Goal: Task Accomplishment & Management: Use online tool/utility

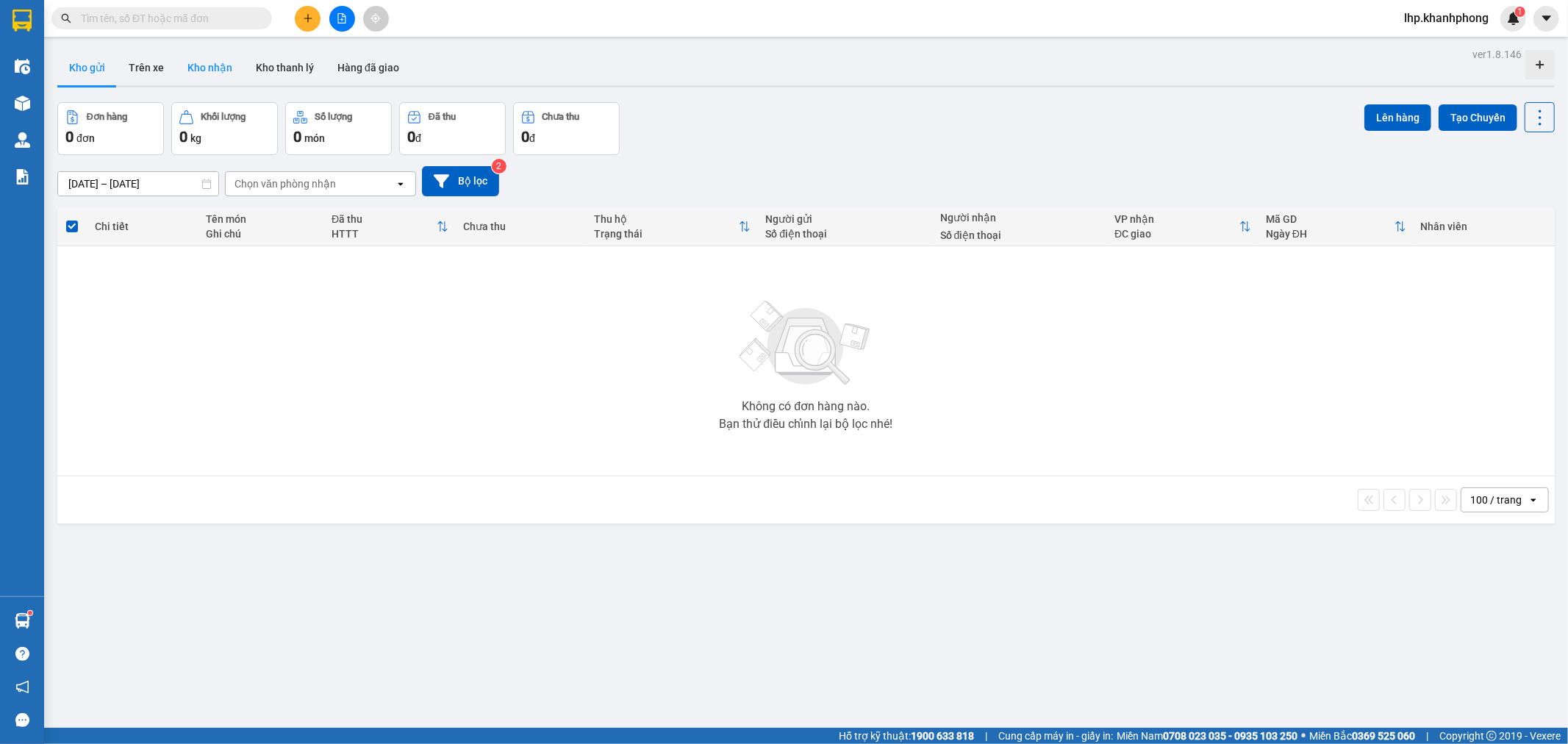
click at [216, 61] on button "Kho nhận" at bounding box center [210, 67] width 69 height 35
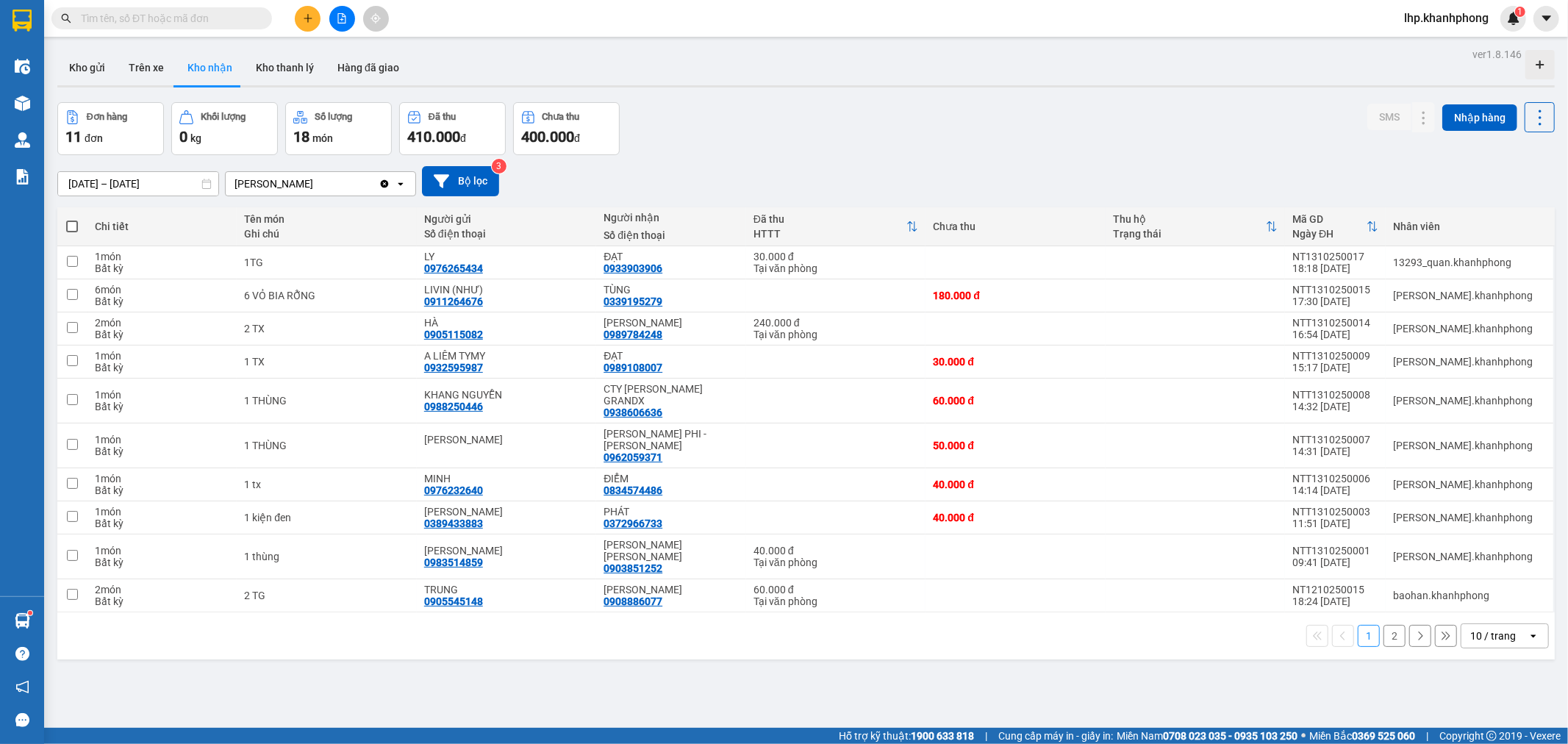
click at [185, 185] on input "[DATE] – [DATE]" at bounding box center [138, 183] width 160 height 23
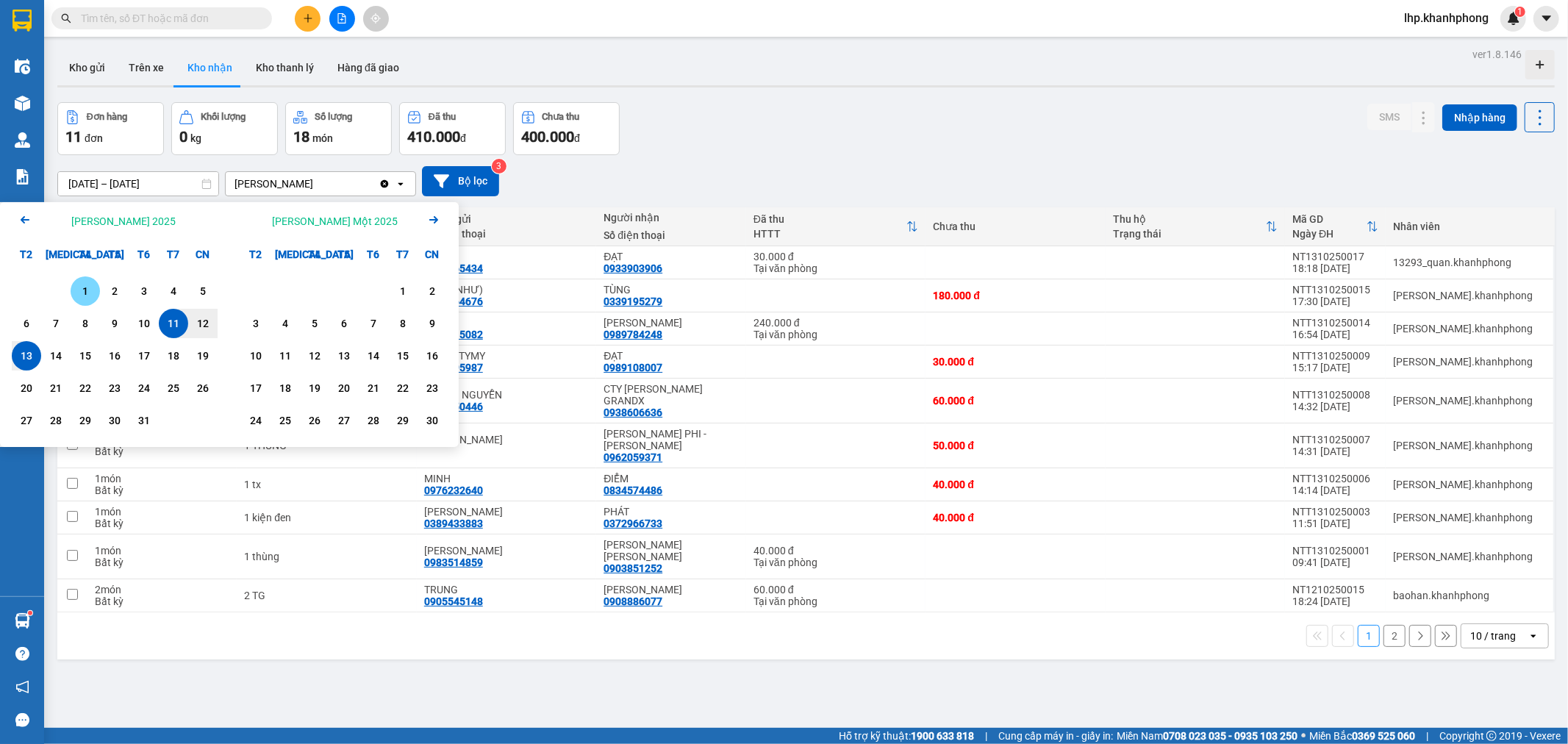
click at [85, 289] on div "1" at bounding box center [86, 291] width 21 height 18
click at [39, 354] on div "13" at bounding box center [27, 355] width 29 height 29
type input "[DATE] – [DATE]"
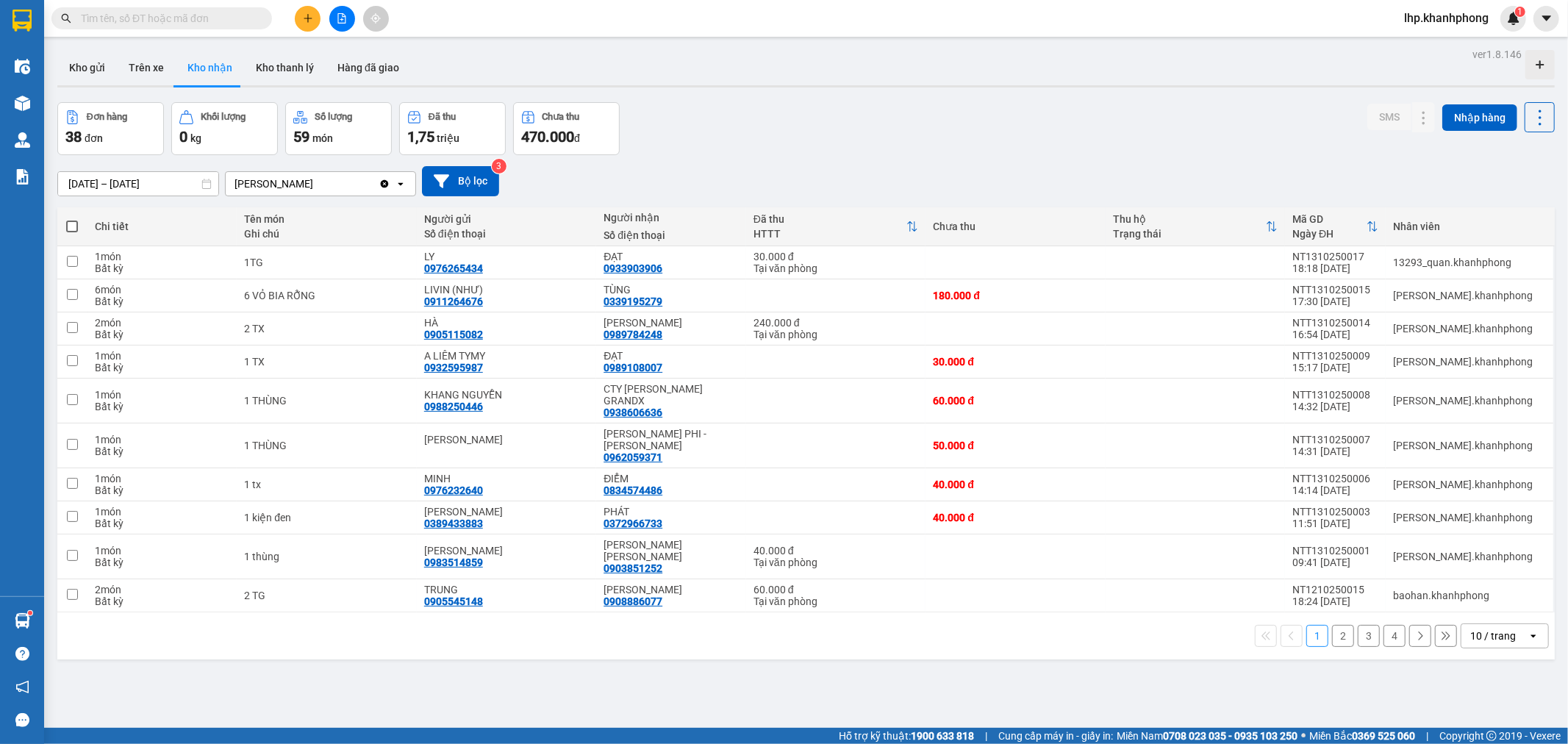
click at [1336, 625] on button "2" at bounding box center [1344, 636] width 22 height 22
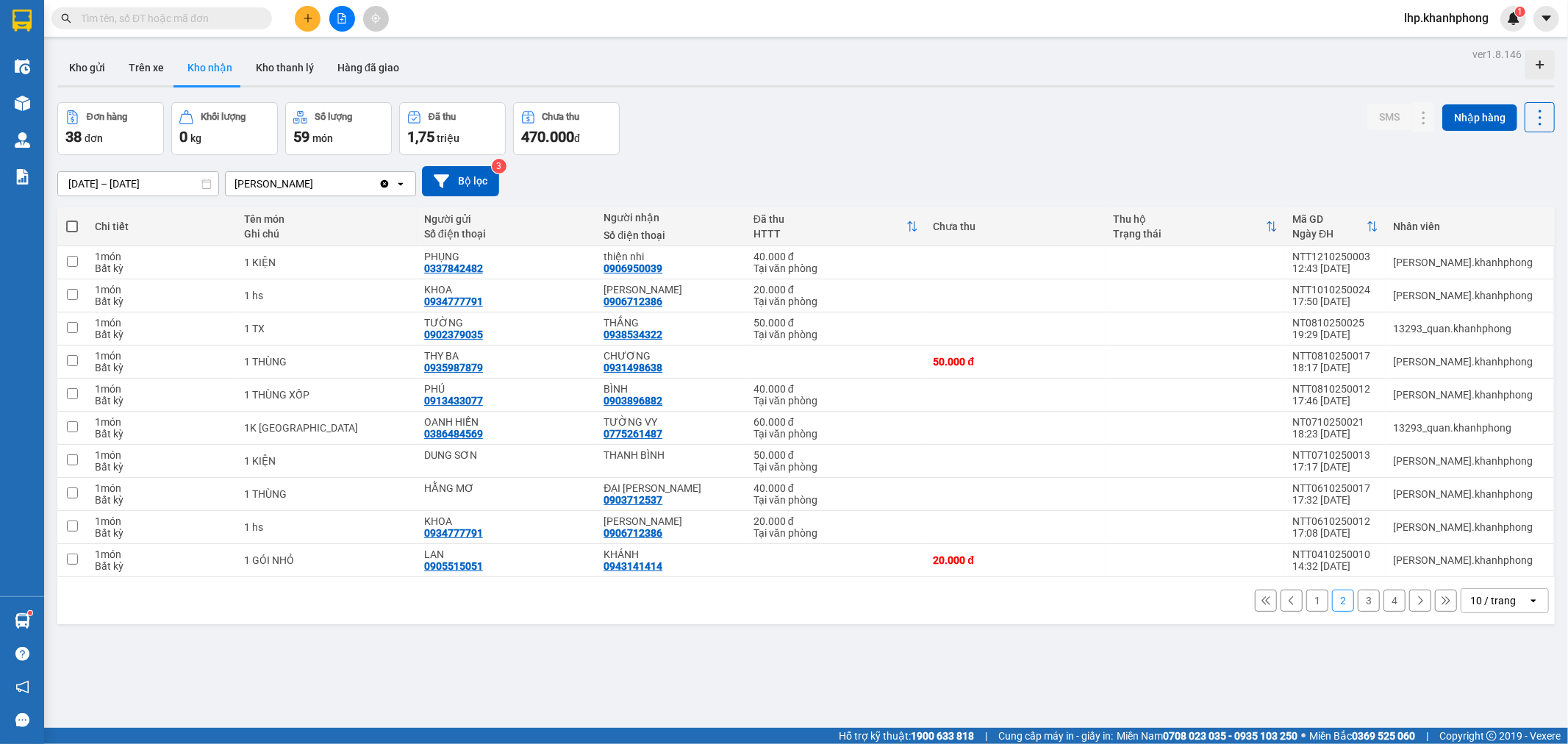
click at [1358, 605] on button "3" at bounding box center [1369, 601] width 22 height 22
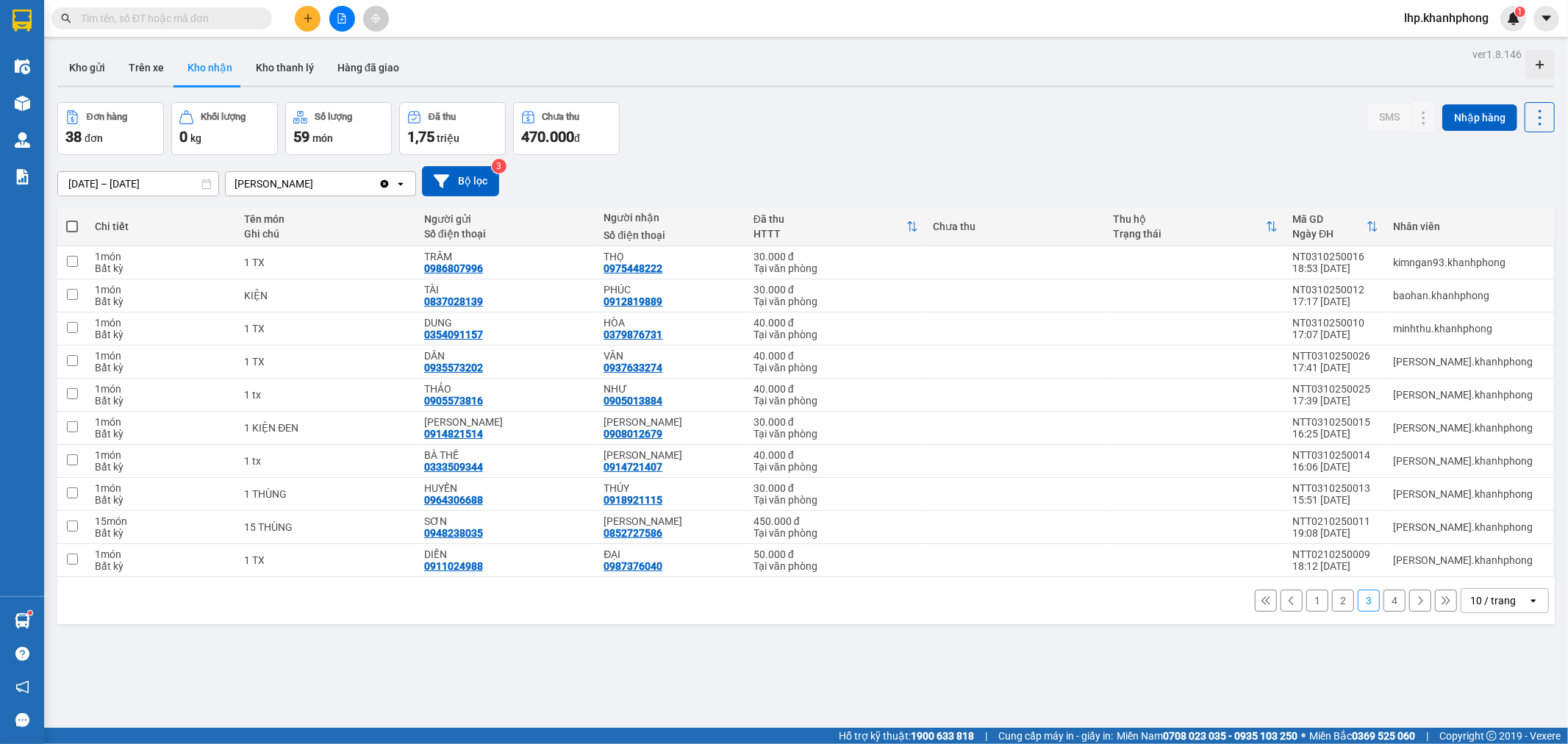
click at [1333, 605] on button "2" at bounding box center [1344, 601] width 22 height 22
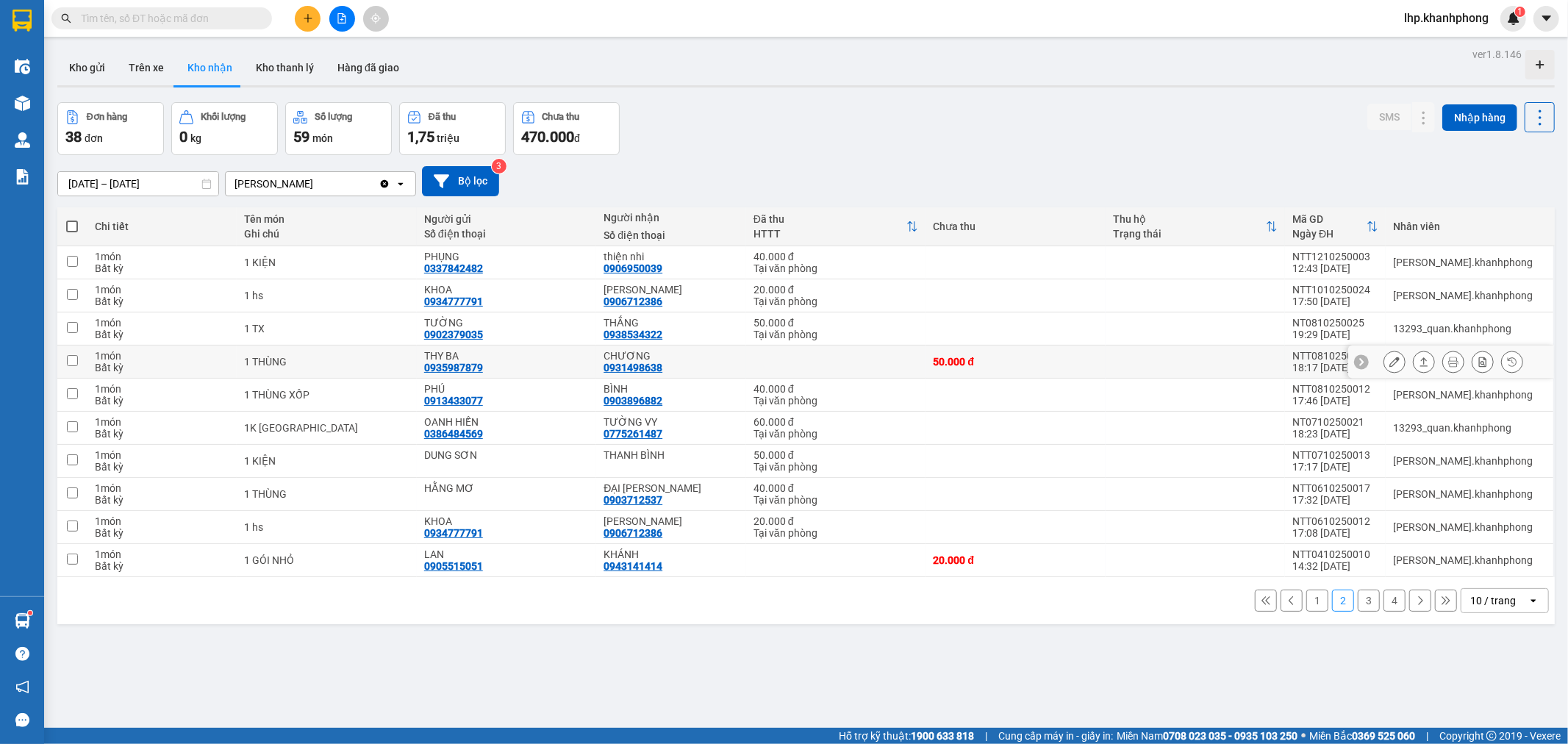
click at [1390, 364] on icon at bounding box center [1395, 361] width 10 height 10
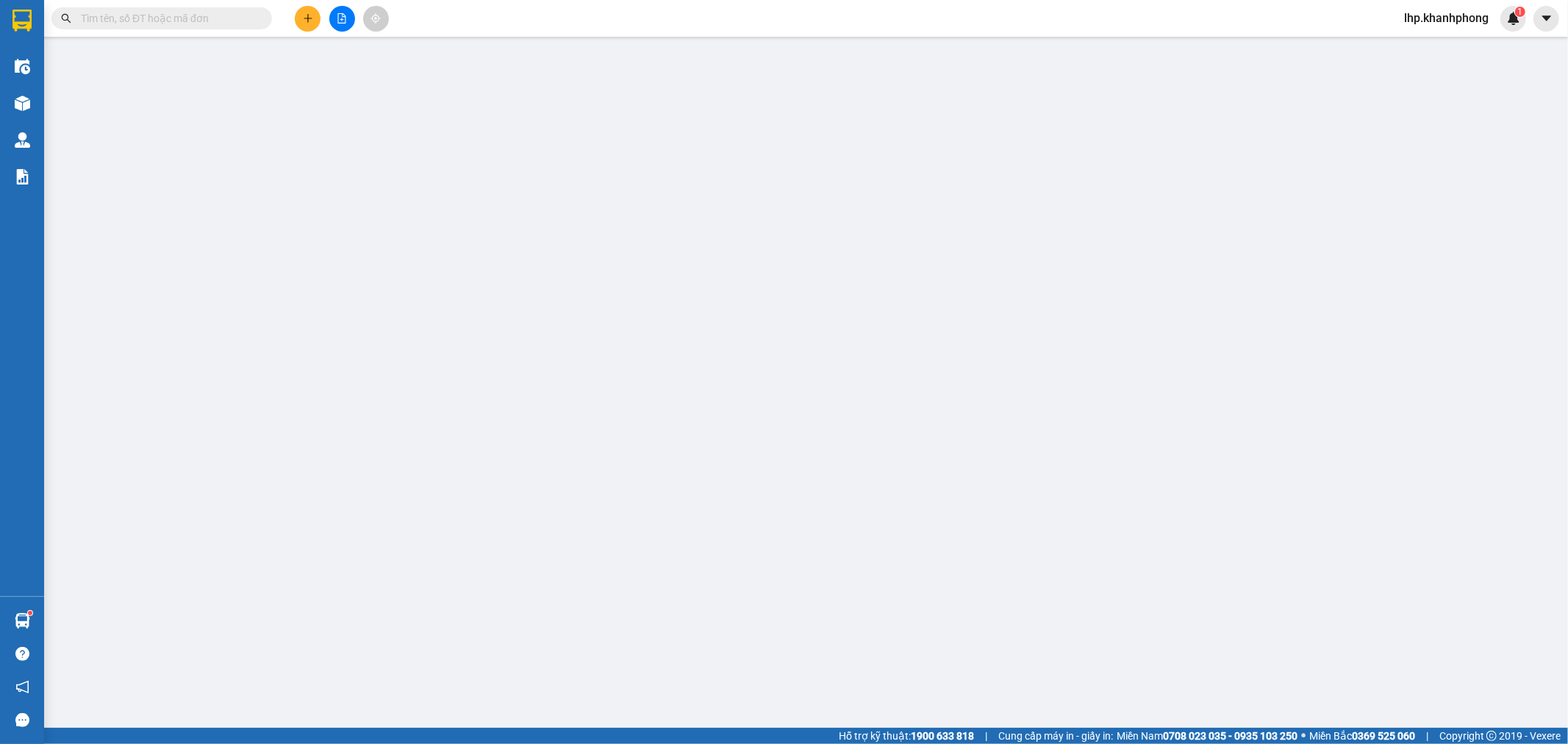
type input "0935987879"
type input "THY BA"
type input "0931498638"
type input "CHƯƠNG"
type input "50.000"
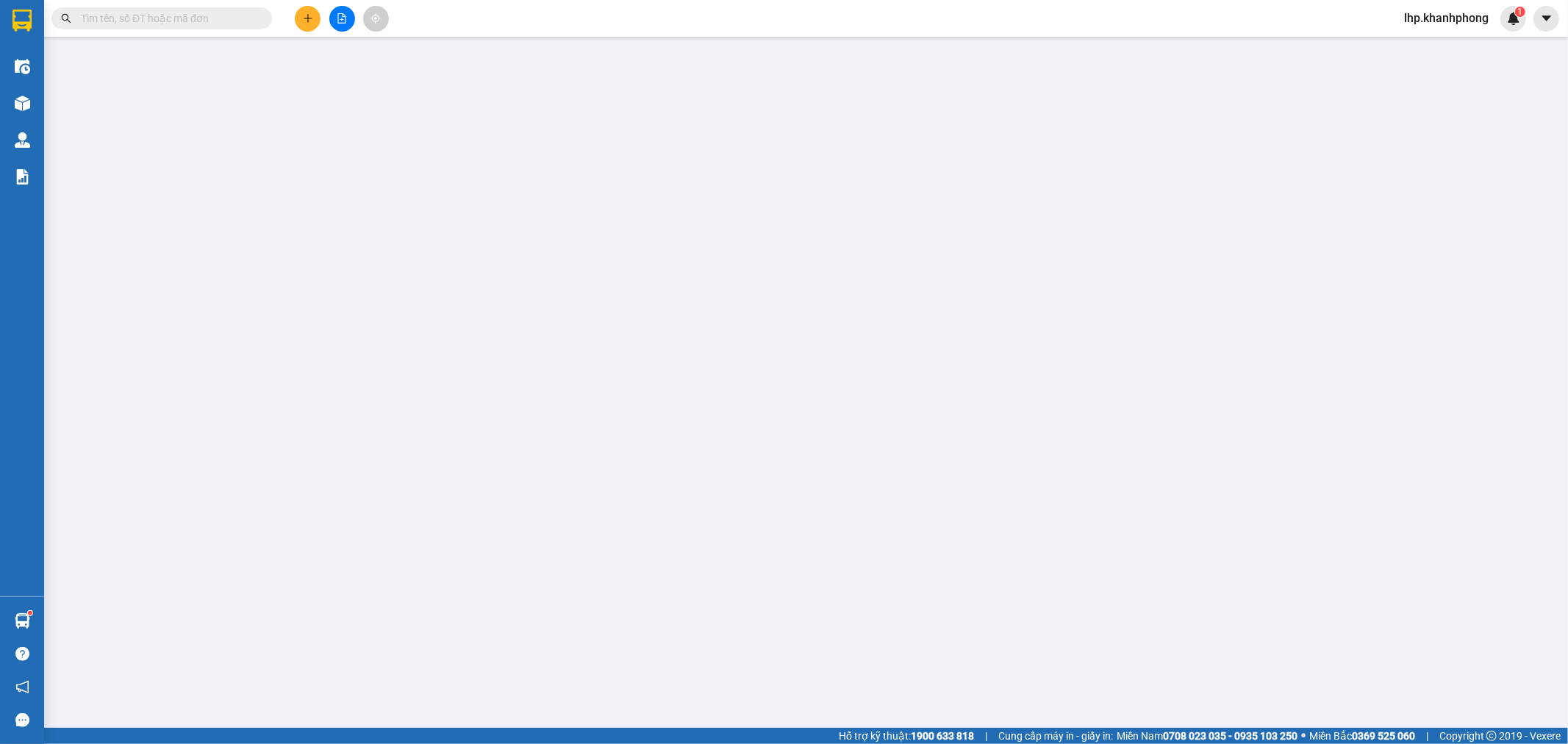
type input "50.000"
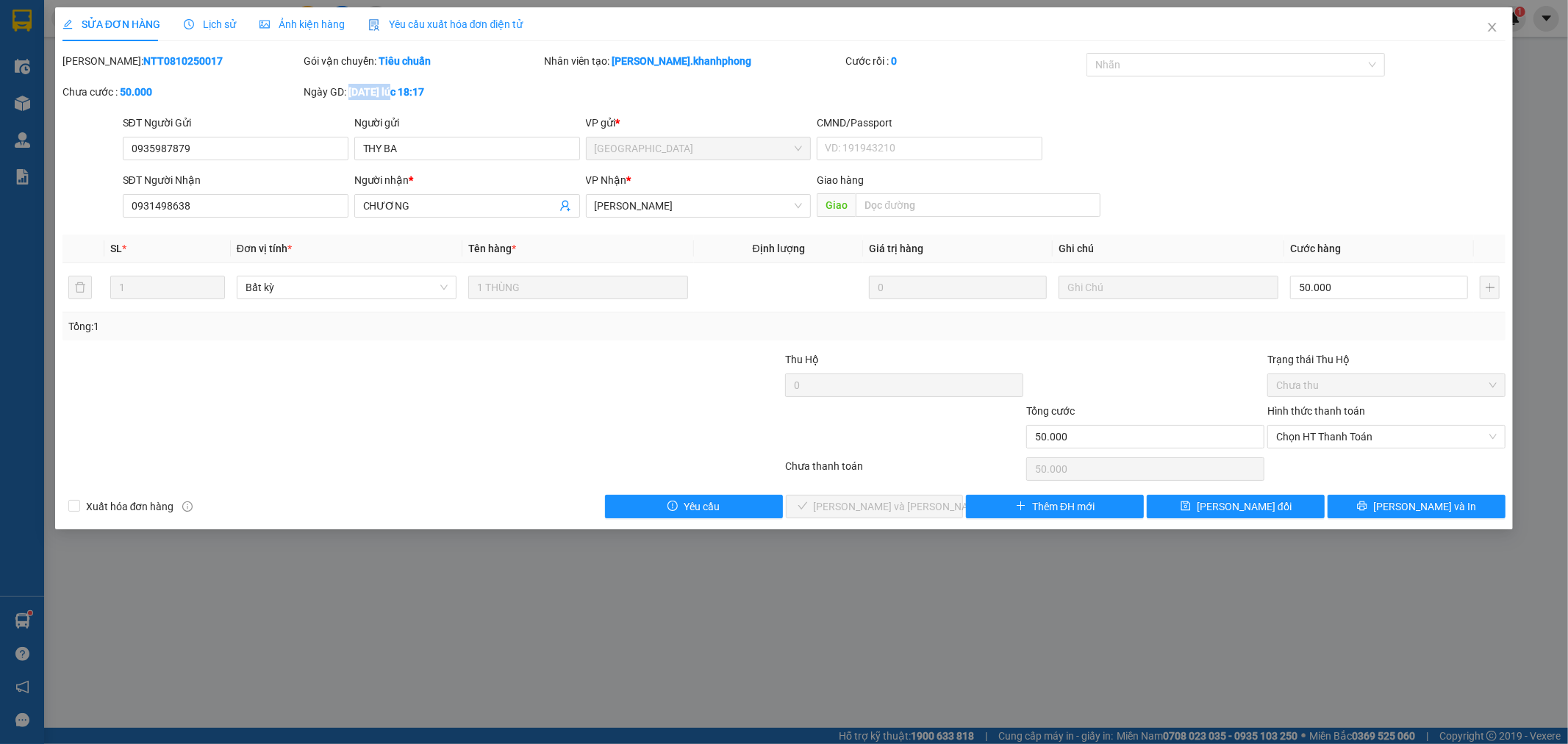
drag, startPoint x: 349, startPoint y: 90, endPoint x: 399, endPoint y: 90, distance: 50.0
click at [399, 90] on div "Ngày GD: [DATE] lúc 18:17" at bounding box center [423, 92] width 238 height 16
click at [1486, 27] on span "Close" at bounding box center [1493, 28] width 41 height 41
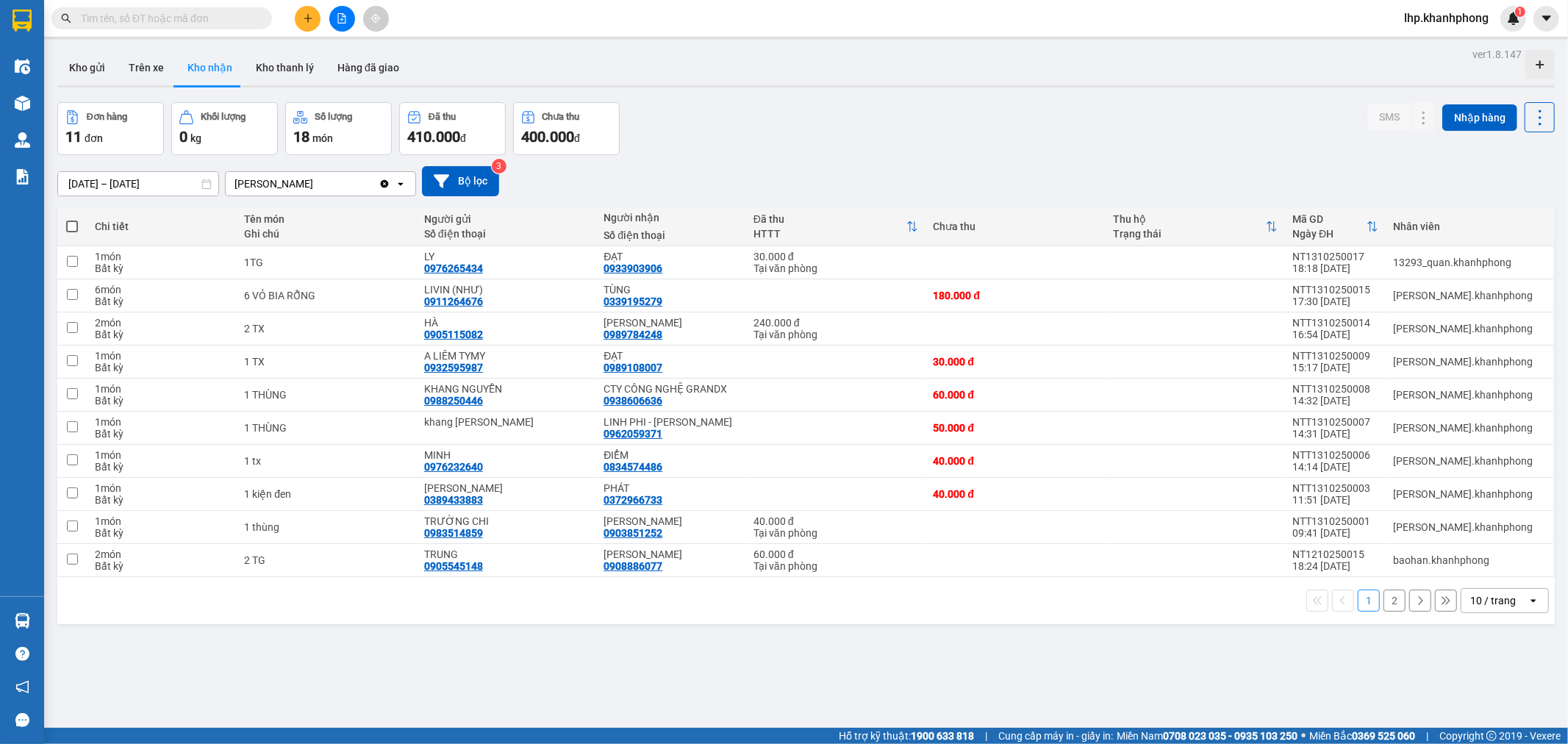
click at [164, 185] on input "[DATE] – [DATE]" at bounding box center [138, 183] width 160 height 23
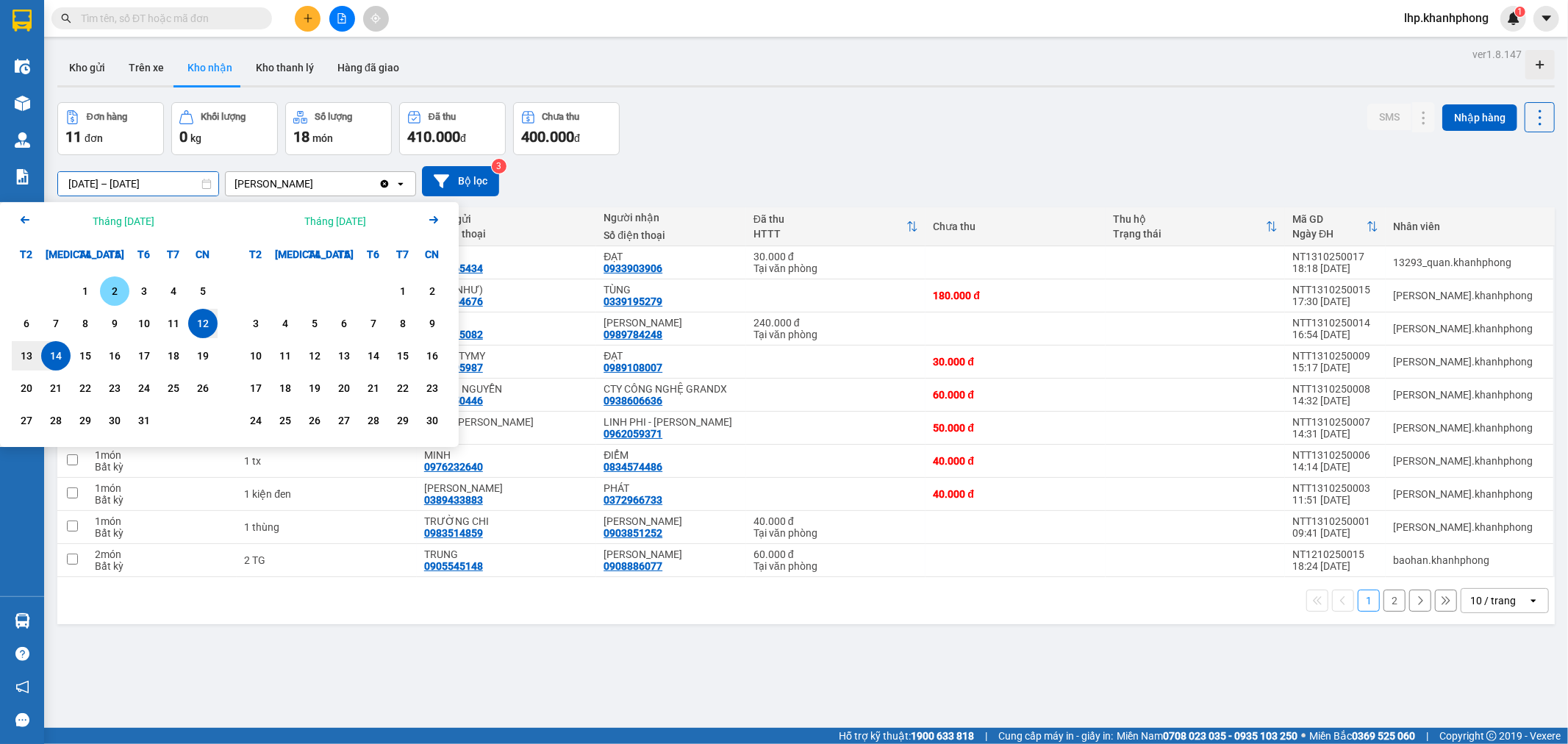
click at [106, 289] on div "2" at bounding box center [115, 291] width 21 height 18
click at [78, 290] on div "1" at bounding box center [86, 291] width 21 height 18
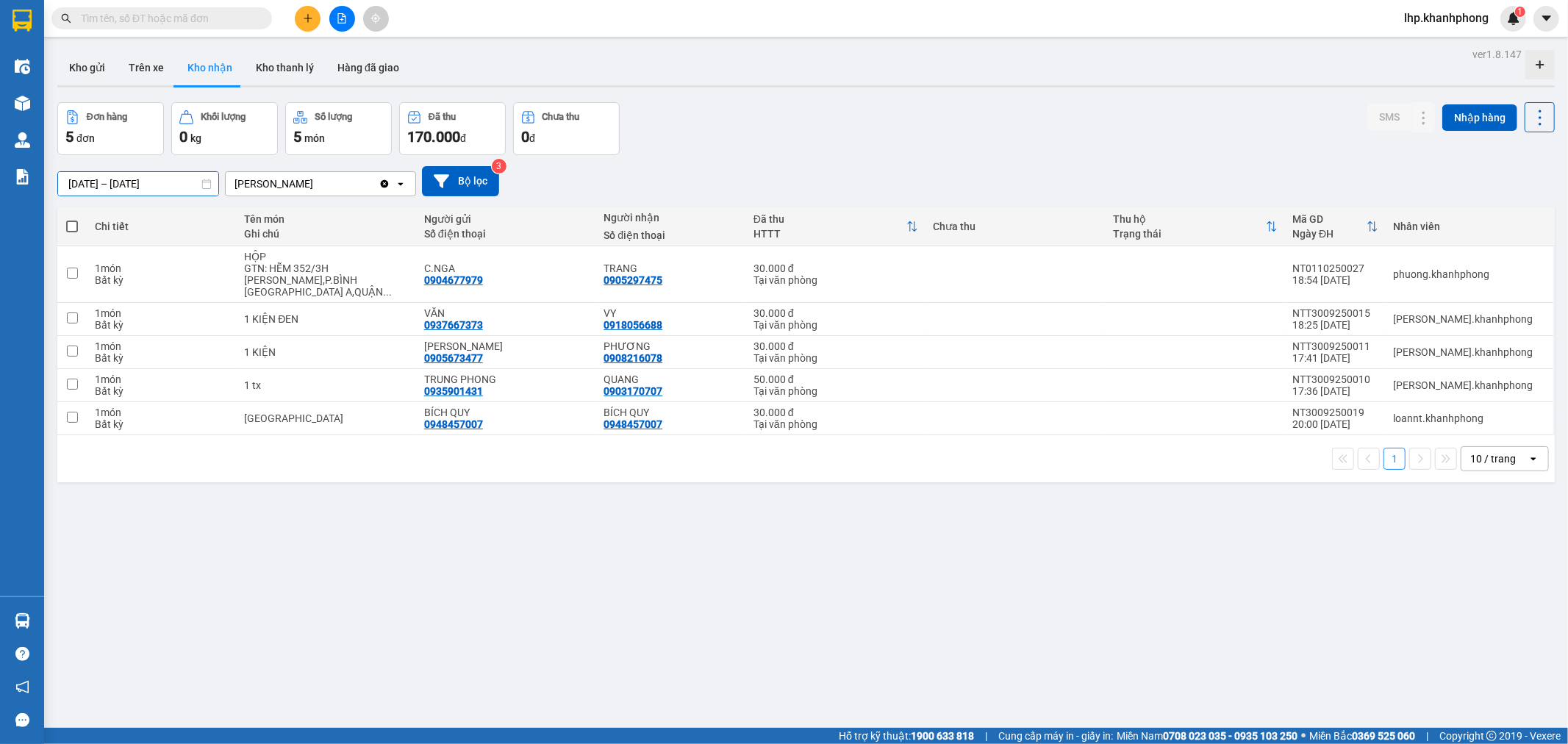
click at [145, 187] on input "01/10/2025 – 02/10/2025" at bounding box center [138, 183] width 160 height 23
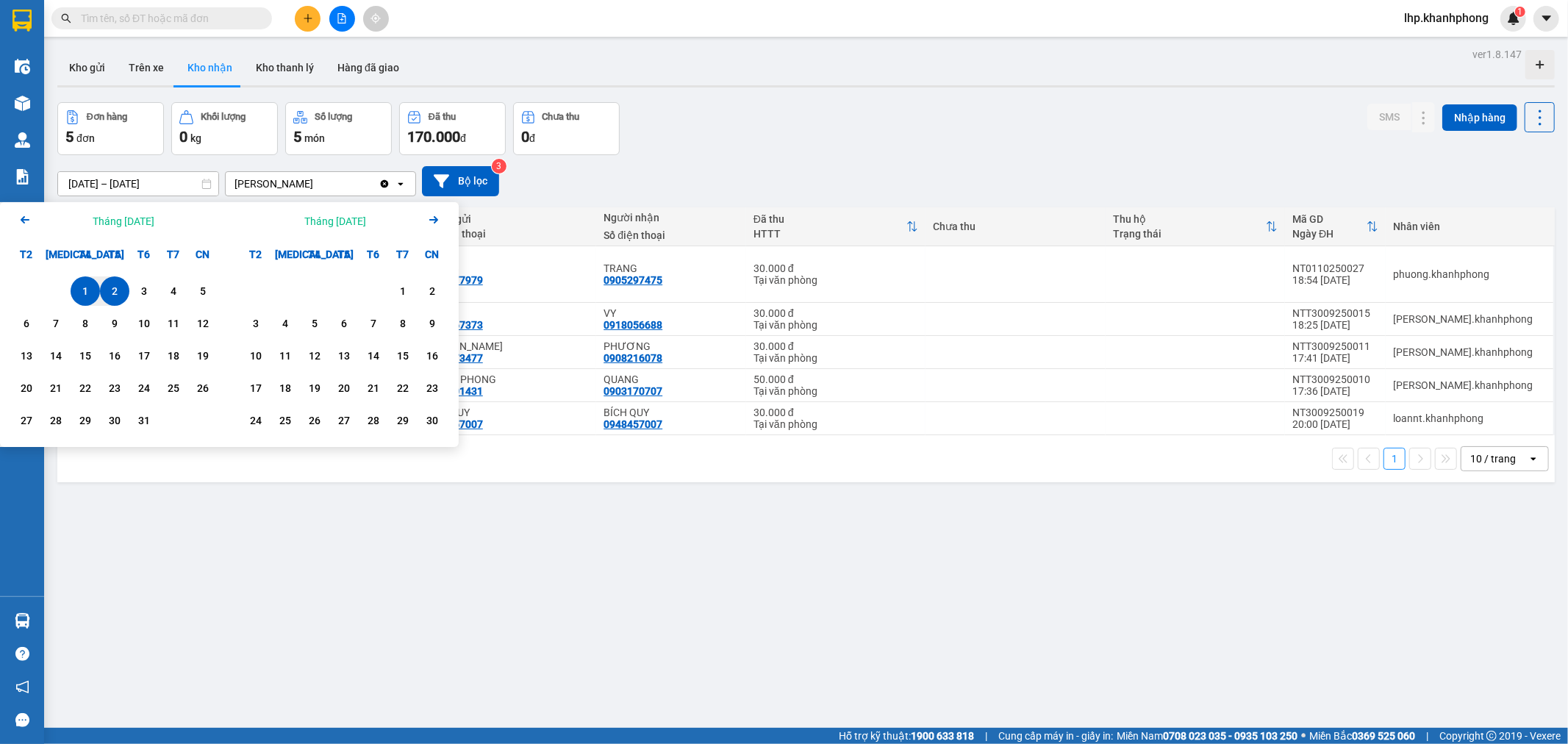
click at [86, 289] on div "1" at bounding box center [86, 291] width 21 height 18
click at [53, 354] on div "14" at bounding box center [56, 355] width 21 height 18
type input "01/10/2025 – 14/10/2025"
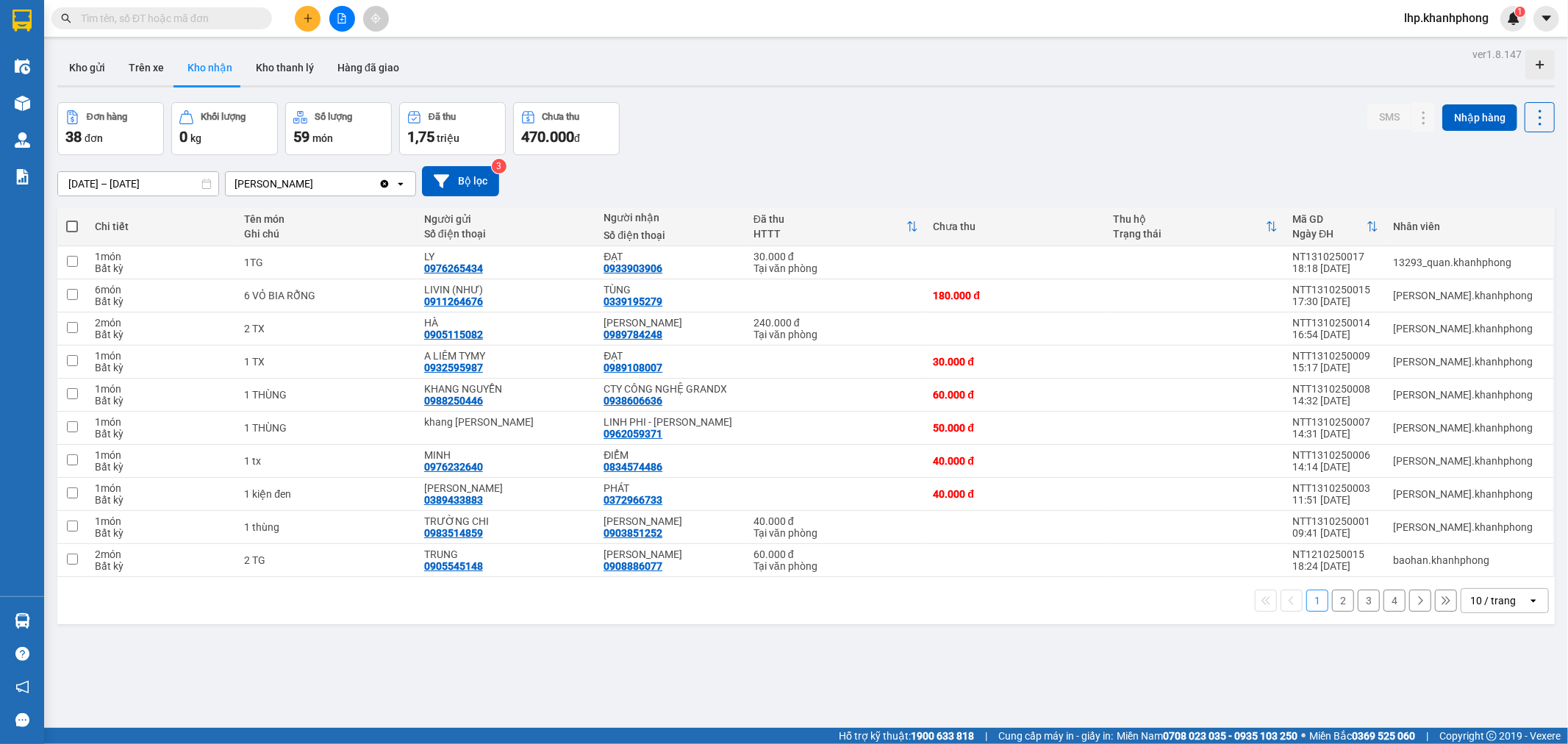
click at [1358, 601] on button "3" at bounding box center [1369, 601] width 22 height 22
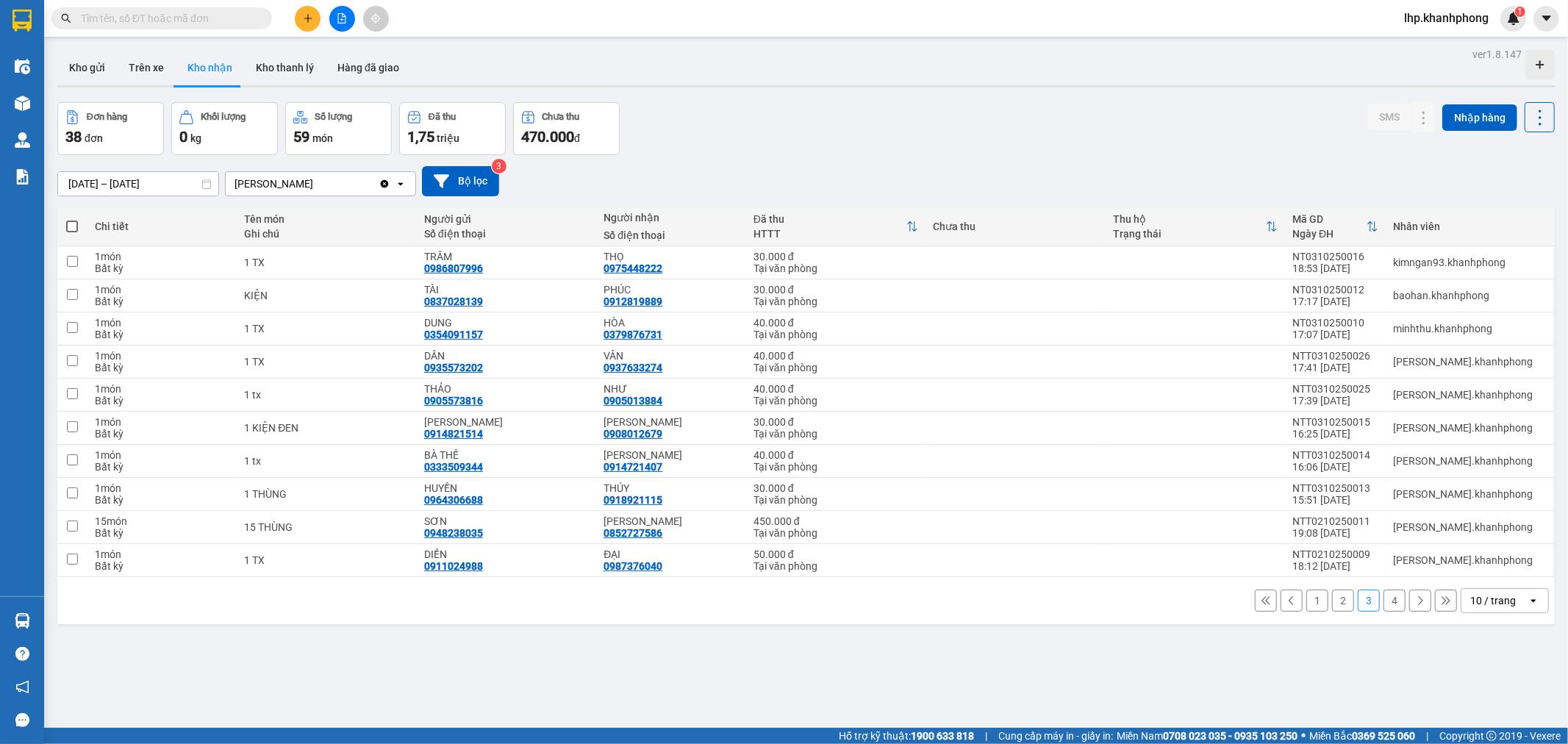
click at [1416, 605] on icon at bounding box center [1421, 600] width 10 height 10
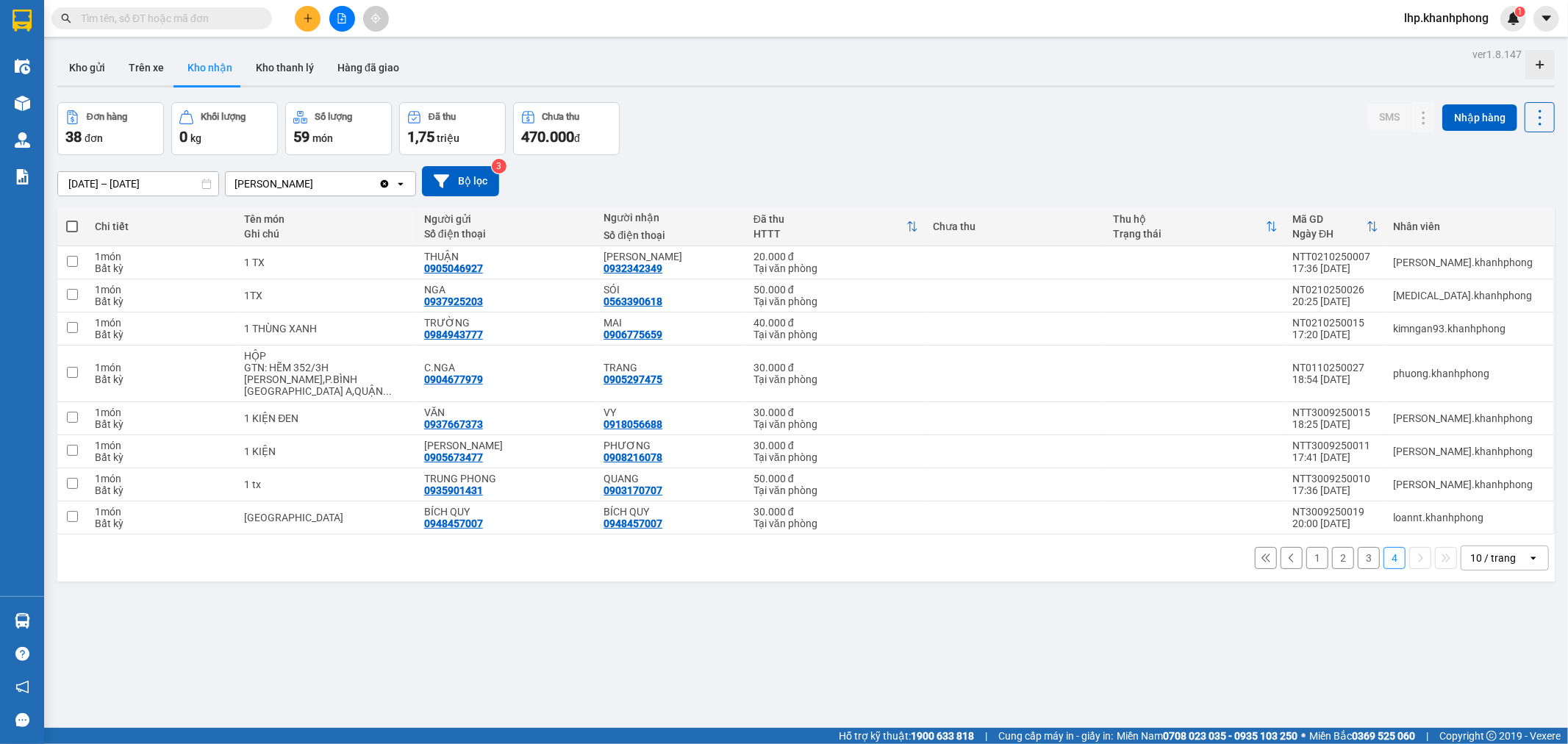
click at [1136, 111] on div "Đơn hàng 38 đơn Khối lượng 0 kg Số lượng 59 món Đã thu 1,75 triệu Chưa thu 470.…" at bounding box center [806, 128] width 1498 height 53
